Goal: Information Seeking & Learning: Learn about a topic

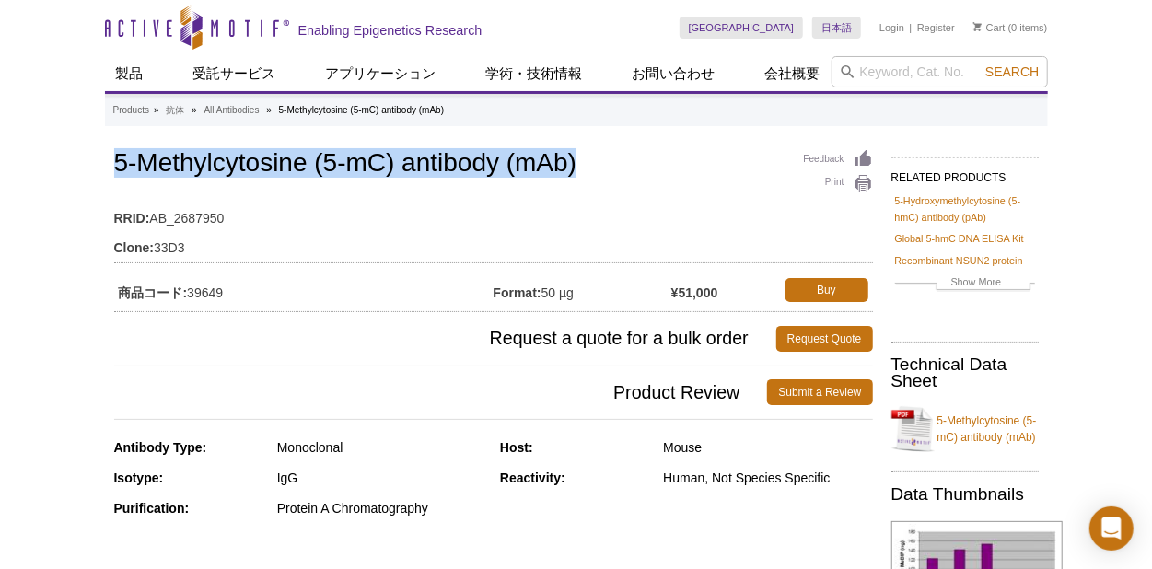
drag, startPoint x: 114, startPoint y: 160, endPoint x: 598, endPoint y: 169, distance: 483.6
click at [600, 169] on h1 "5-Methylcytosine (5-mC) antibody (mAb)" at bounding box center [493, 164] width 759 height 31
drag, startPoint x: 598, startPoint y: 169, endPoint x: 521, endPoint y: 169, distance: 76.4
copy h1 "5-Methylcytosine (5-mC) antibody (mAb)"
drag, startPoint x: 117, startPoint y: 287, endPoint x: 244, endPoint y: 279, distance: 127.4
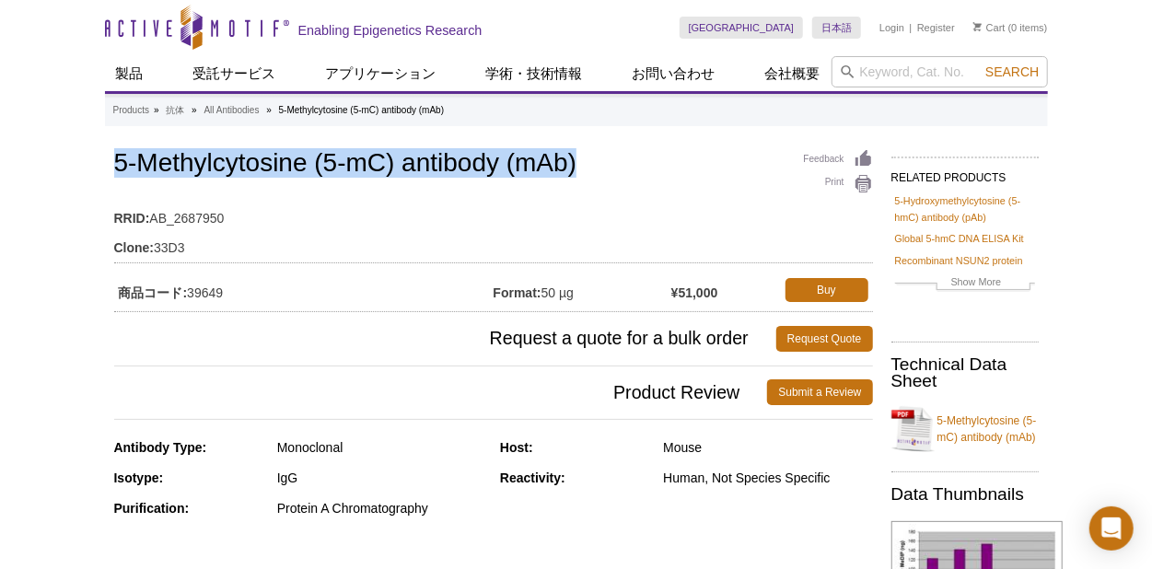
click at [244, 279] on td "商品コード: 39649" at bounding box center [303, 290] width 379 height 33
drag, startPoint x: 244, startPoint y: 279, endPoint x: 203, endPoint y: 287, distance: 42.3
copy td "商品コード: 39649"
drag, startPoint x: 546, startPoint y: 291, endPoint x: 581, endPoint y: 289, distance: 35.0
click at [581, 289] on td "Format: 50 µg" at bounding box center [583, 290] width 178 height 33
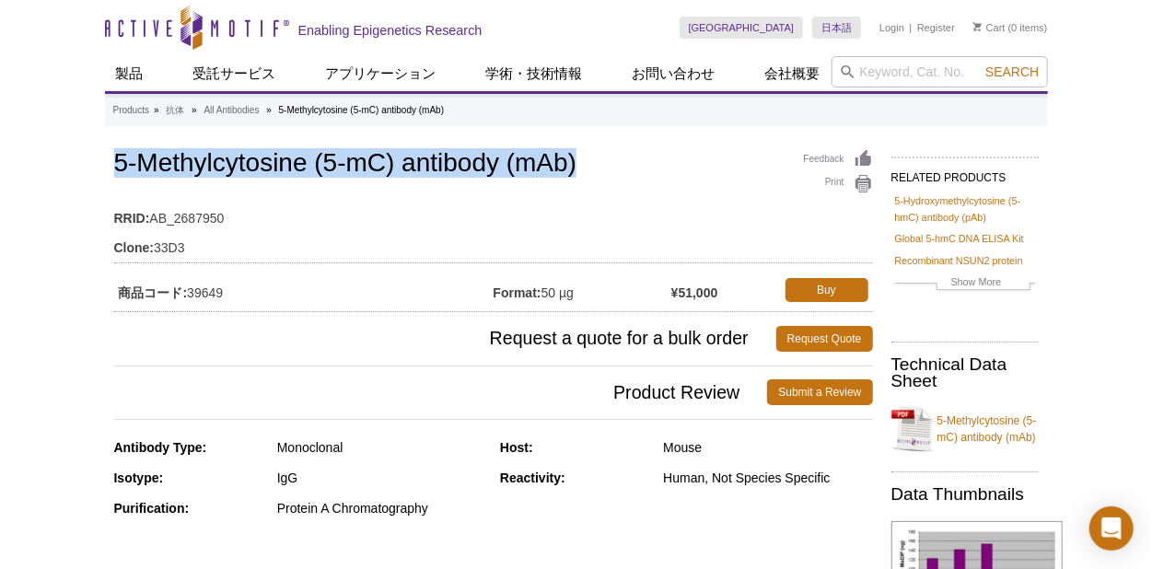
drag, startPoint x: 581, startPoint y: 289, endPoint x: 555, endPoint y: 291, distance: 25.9
copy td "50 µg"
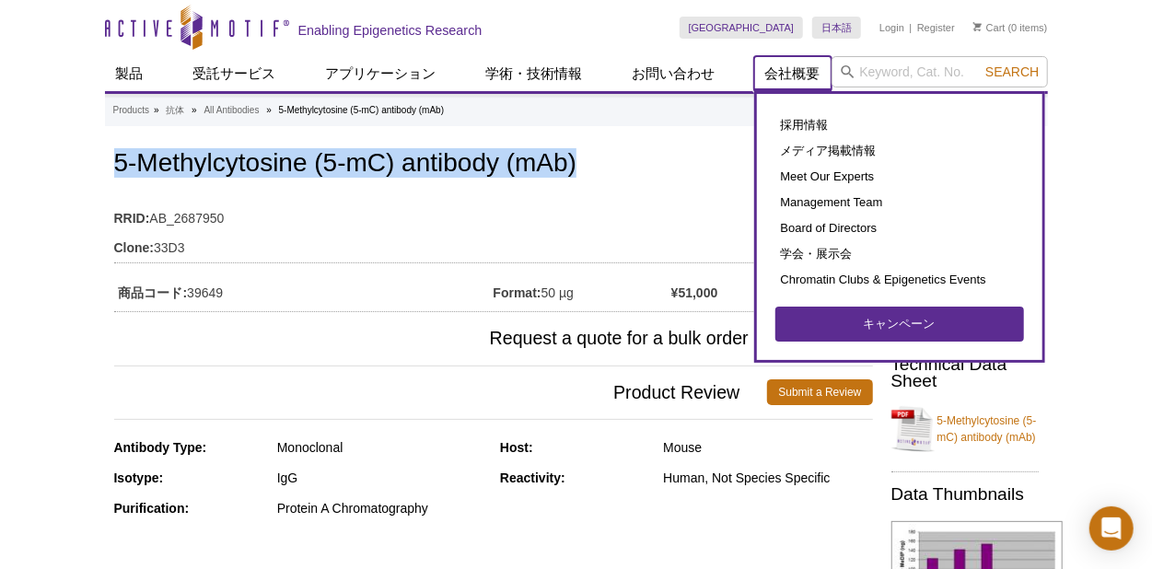
click at [801, 64] on link "会社概要" at bounding box center [792, 73] width 77 height 35
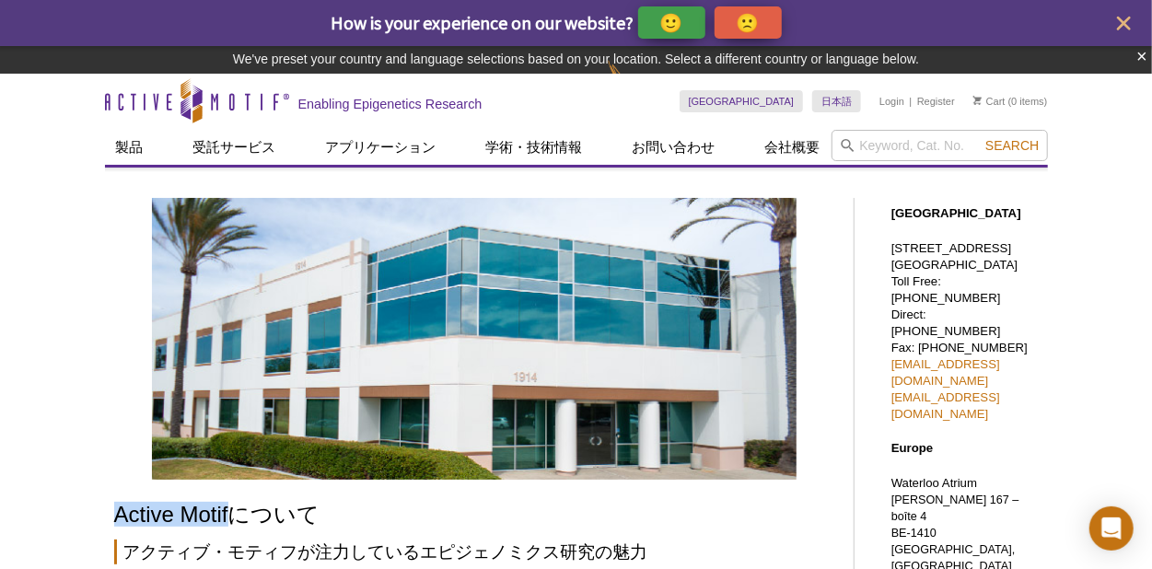
drag, startPoint x: 115, startPoint y: 500, endPoint x: 229, endPoint y: 507, distance: 114.4
drag, startPoint x: 229, startPoint y: 507, endPoint x: 215, endPoint y: 511, distance: 15.4
copy h1 "Active Motif"
